Goal: Transaction & Acquisition: Subscribe to service/newsletter

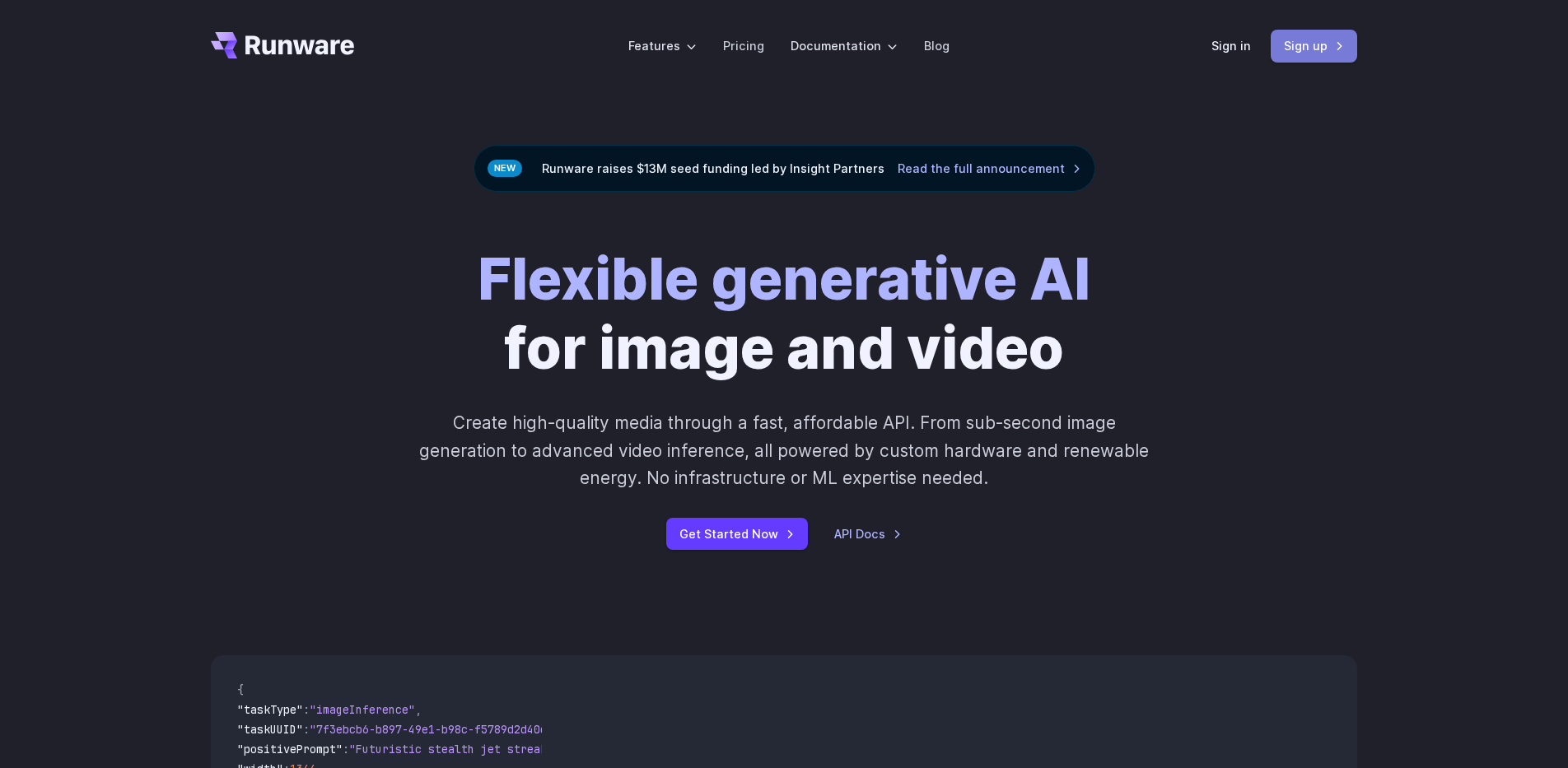
click at [1293, 48] on link "Sign up" at bounding box center [1314, 45] width 87 height 32
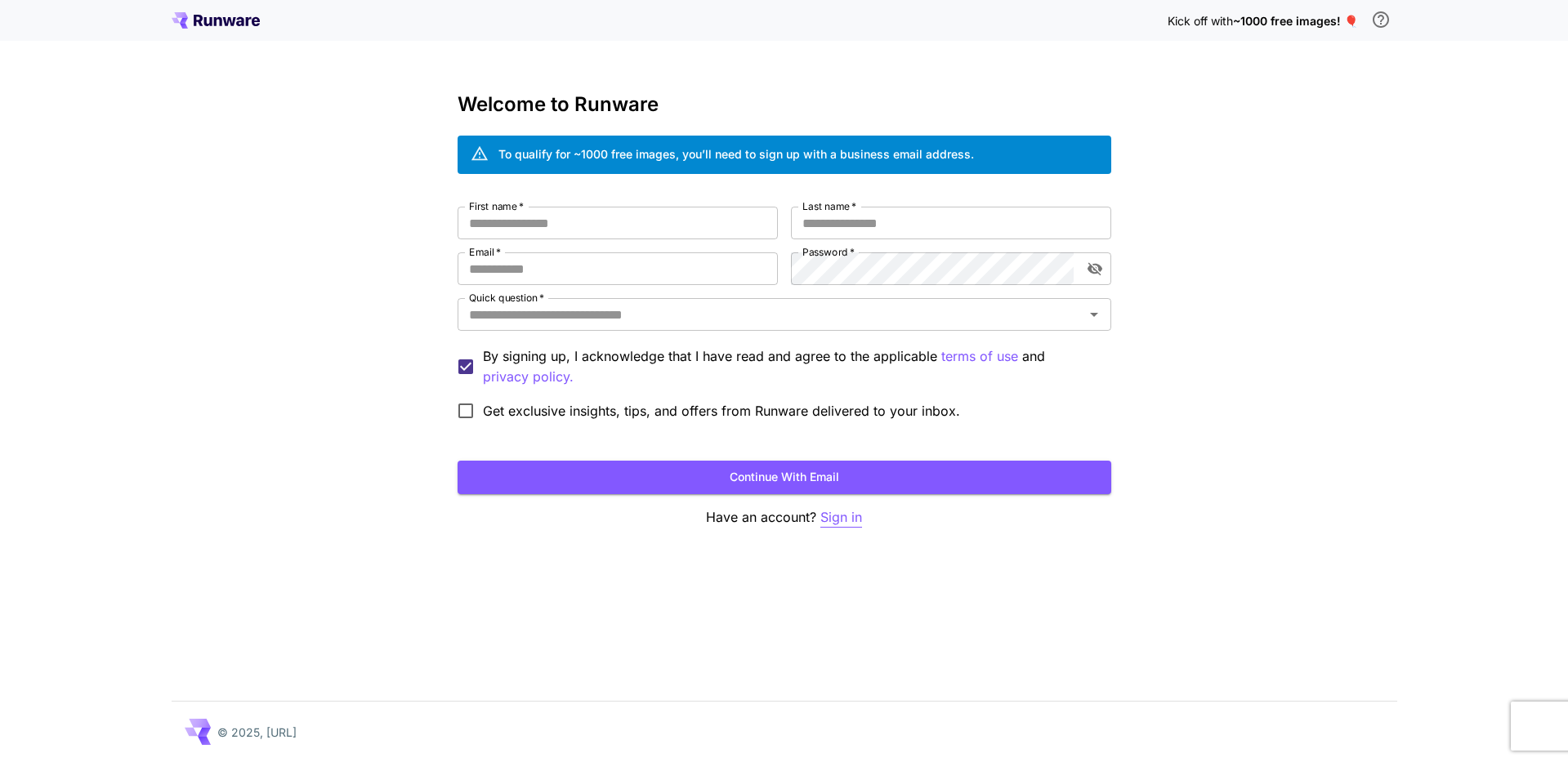
click at [841, 516] on p "Sign in" at bounding box center [842, 517] width 42 height 20
